Goal: Information Seeking & Learning: Learn about a topic

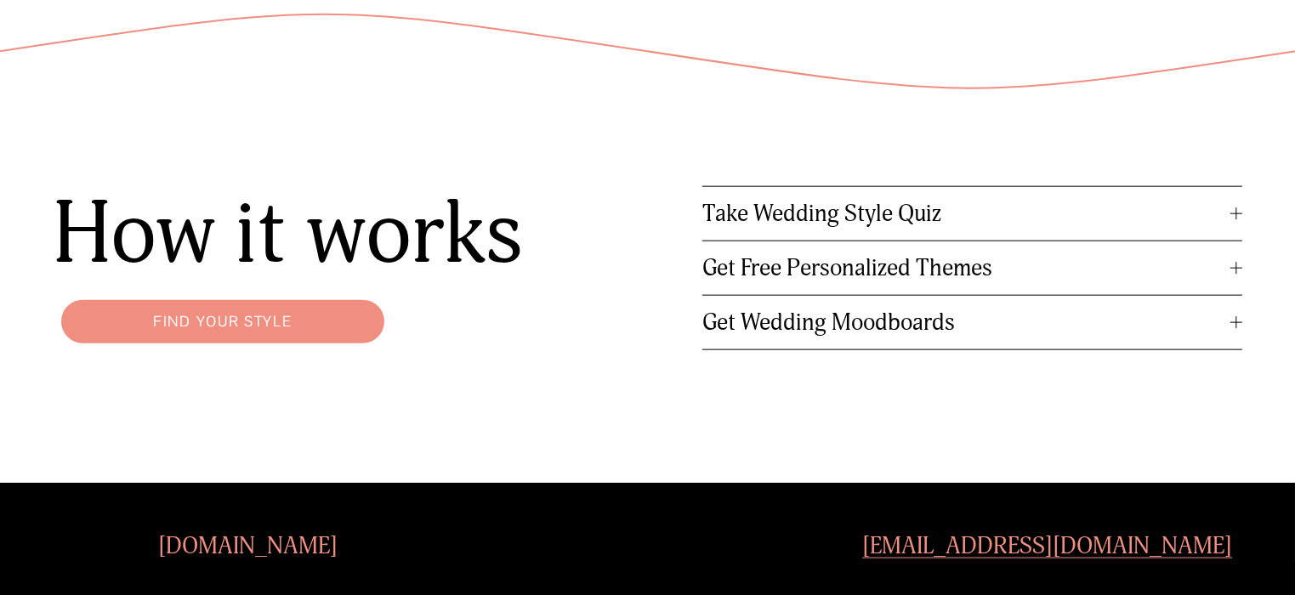
scroll to position [2032, 0]
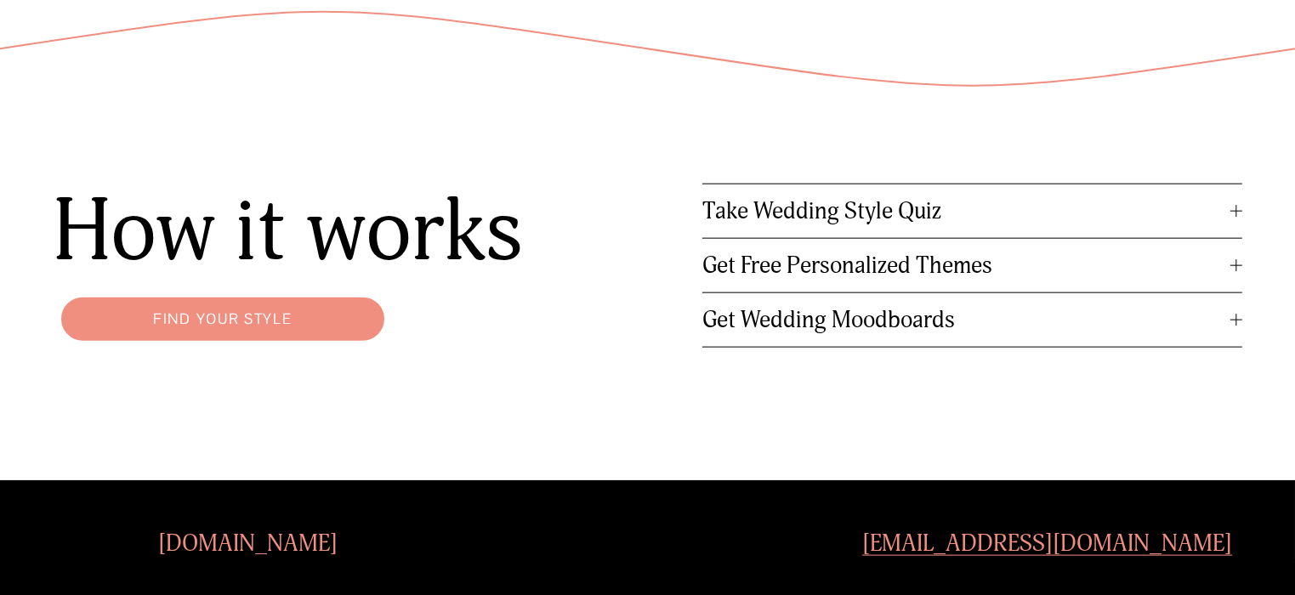
click at [881, 213] on span "Take Wedding Style Quiz" at bounding box center [966, 211] width 529 height 28
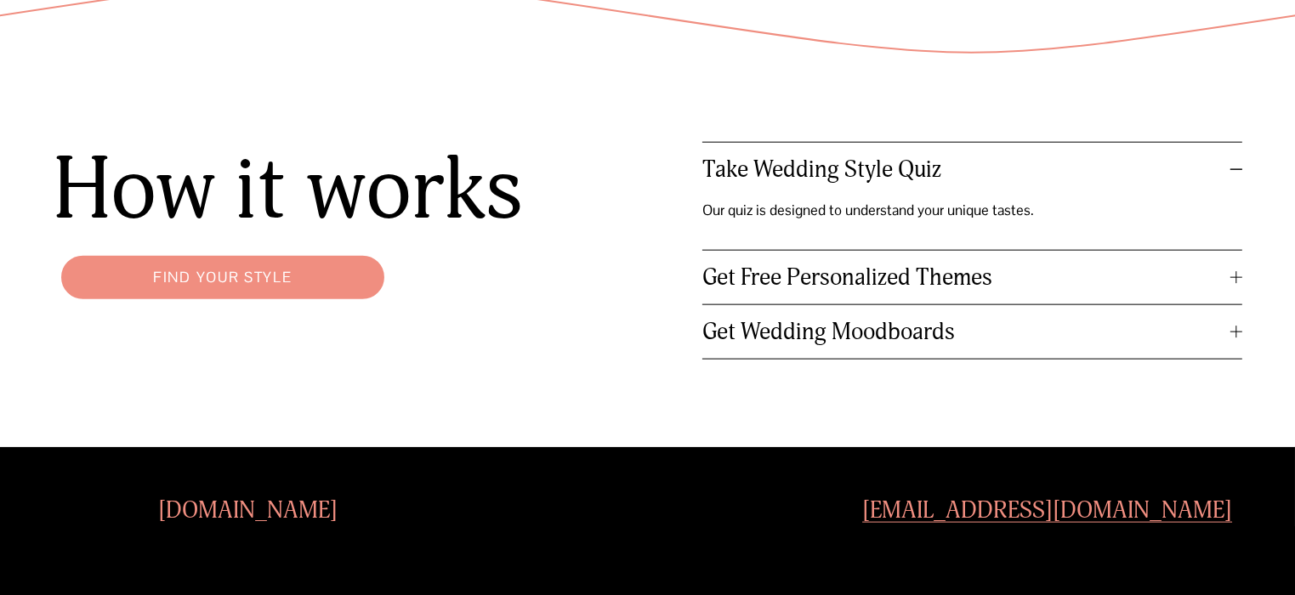
scroll to position [2079, 0]
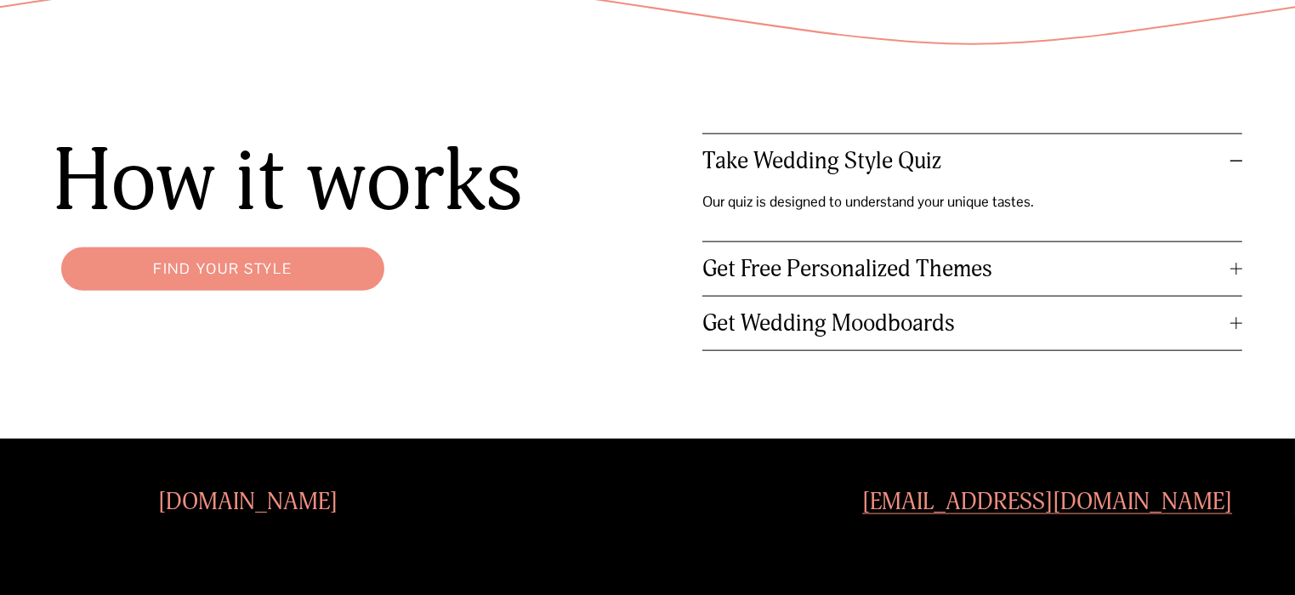
click at [849, 153] on span "Take Wedding Style Quiz" at bounding box center [966, 161] width 529 height 28
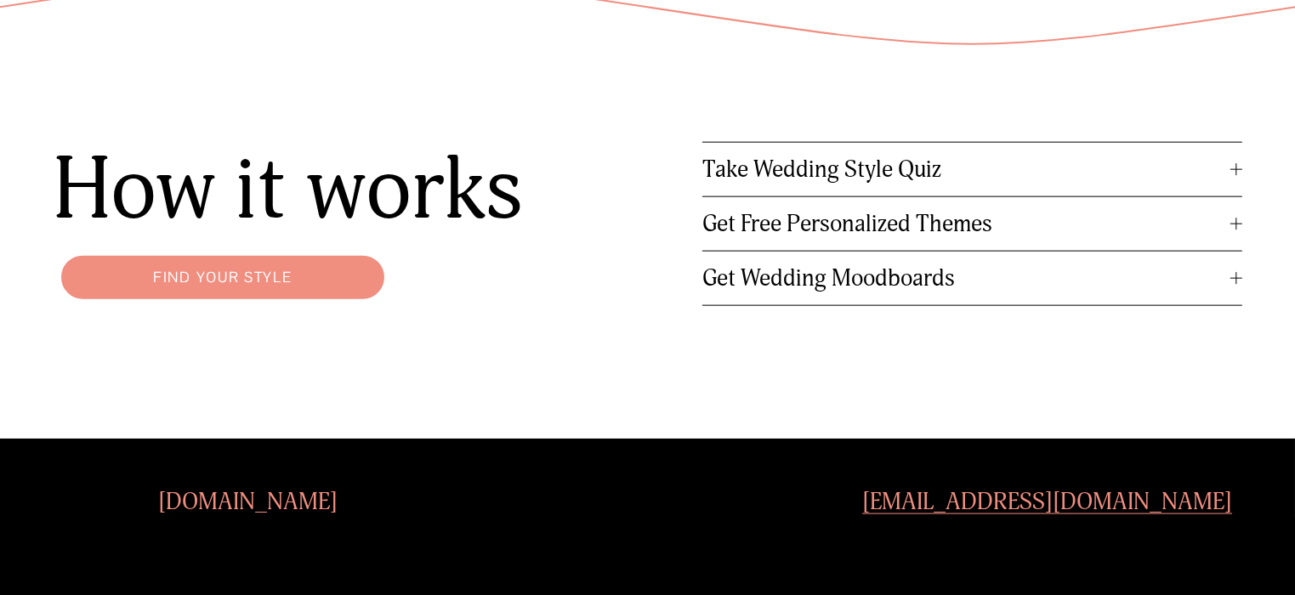
click at [489, 353] on div "How it works Take Wedding Style Quiz Our quiz is designed to understand your un…" at bounding box center [647, 242] width 1295 height 371
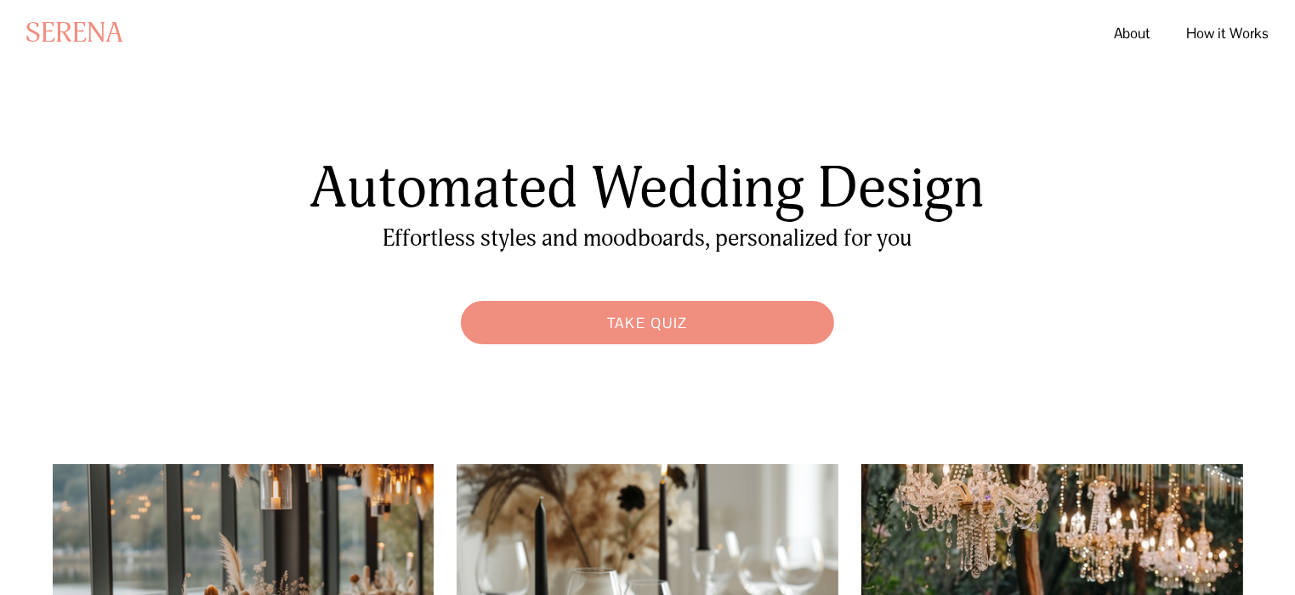
click at [633, 315] on link "Take Quiz" at bounding box center [647, 322] width 390 height 60
